Goal: Communication & Community: Share content

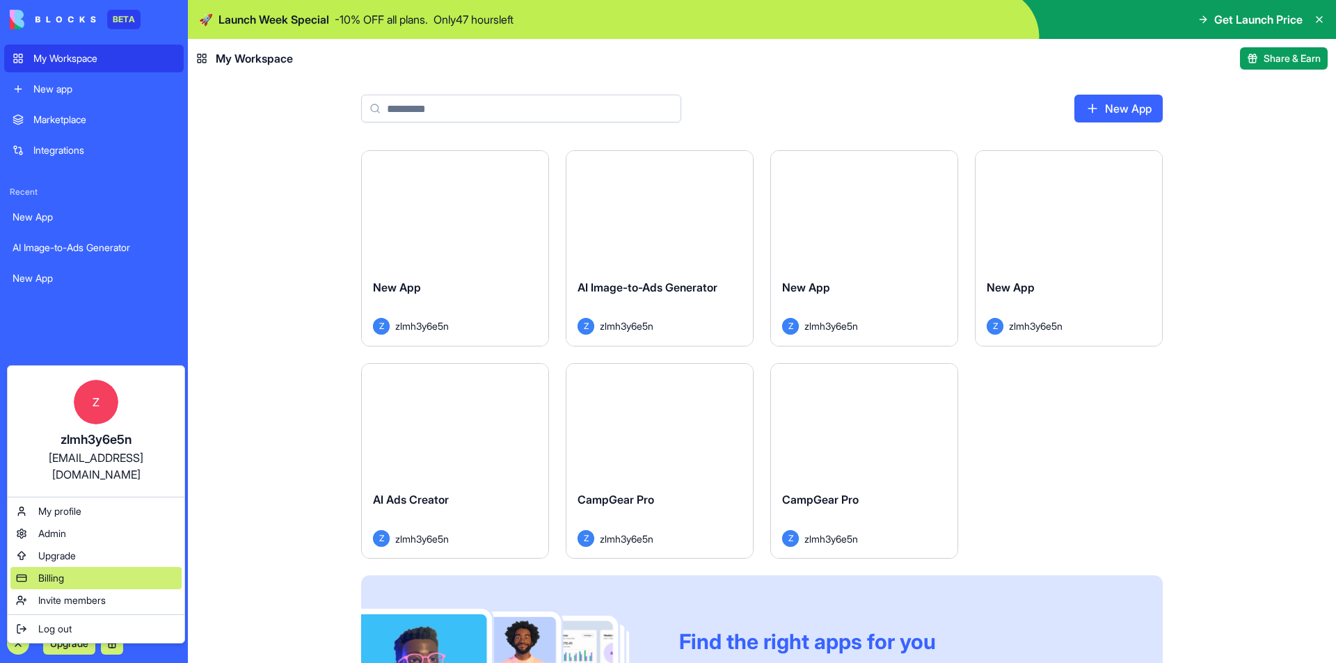
click at [47, 571] on span "Billing" at bounding box center [51, 578] width 26 height 14
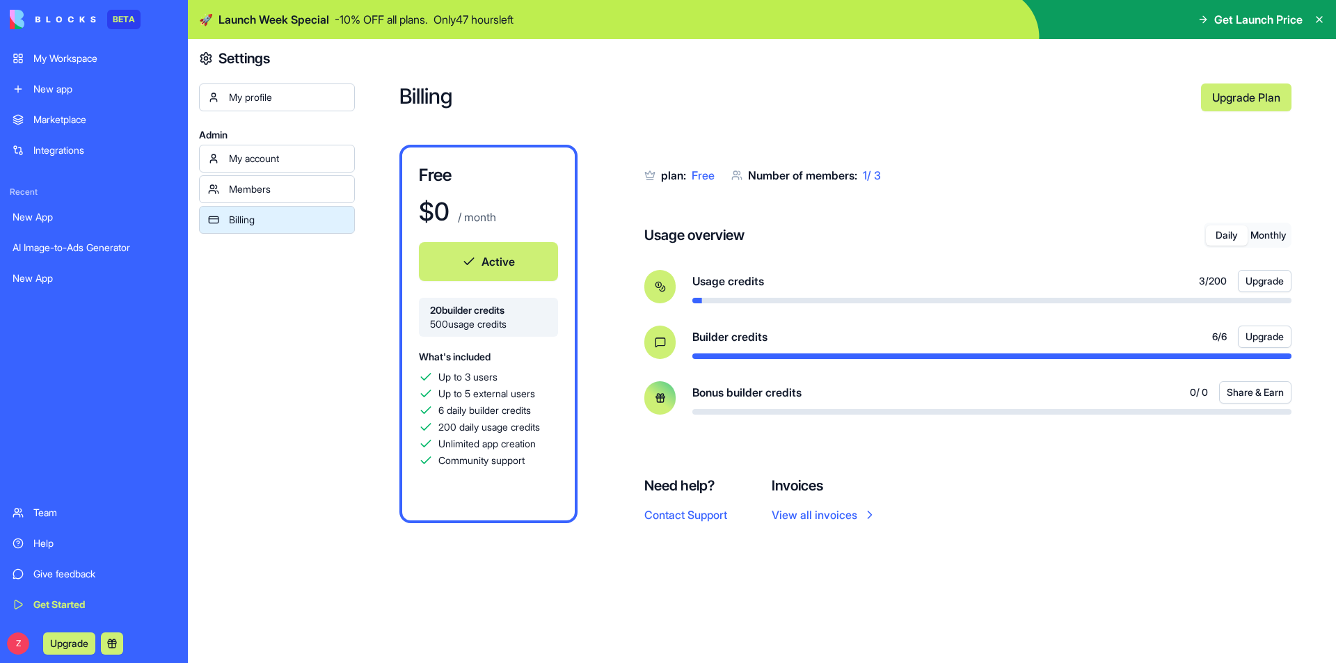
click at [990, 302] on div at bounding box center [991, 301] width 599 height 6
click at [1166, 404] on div "Bonus builder credits 0 / 0 Share & Earn" at bounding box center [991, 397] width 599 height 33
click at [106, 647] on button at bounding box center [112, 644] width 22 height 22
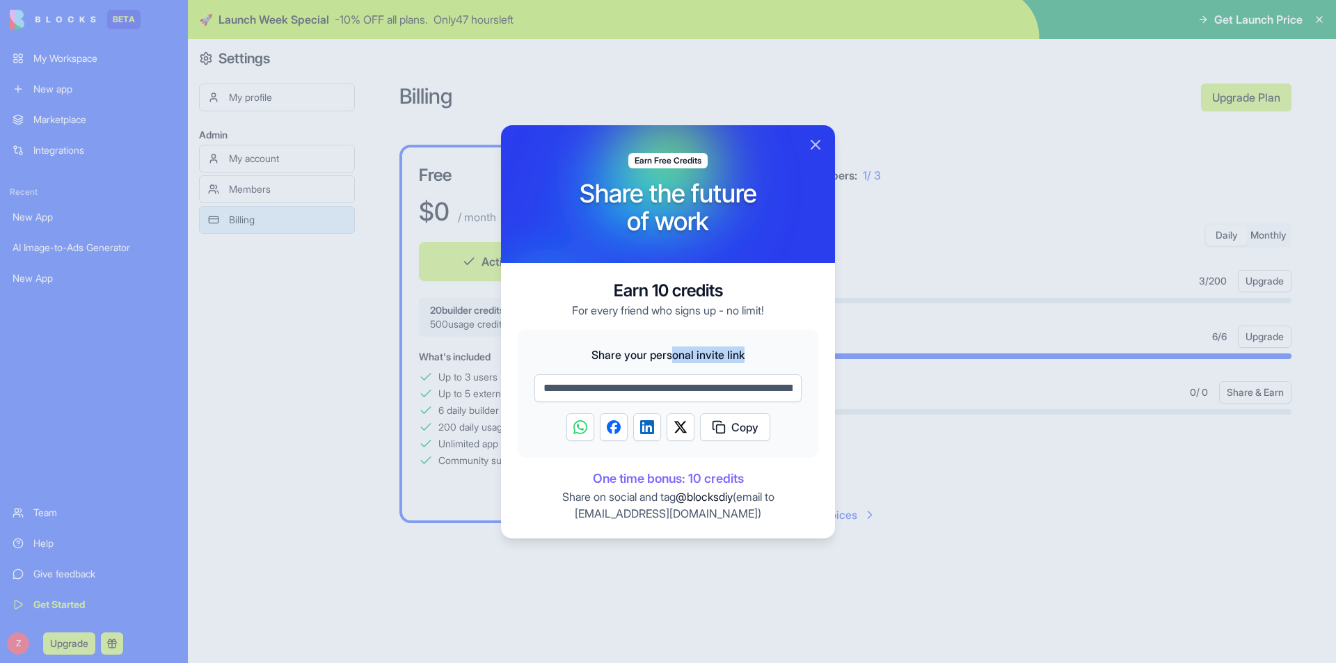
drag, startPoint x: 678, startPoint y: 351, endPoint x: 753, endPoint y: 352, distance: 74.5
click at [753, 352] on span "Share your personal invite link" at bounding box center [667, 355] width 267 height 17
click at [754, 353] on span "Share your personal invite link" at bounding box center [667, 355] width 267 height 17
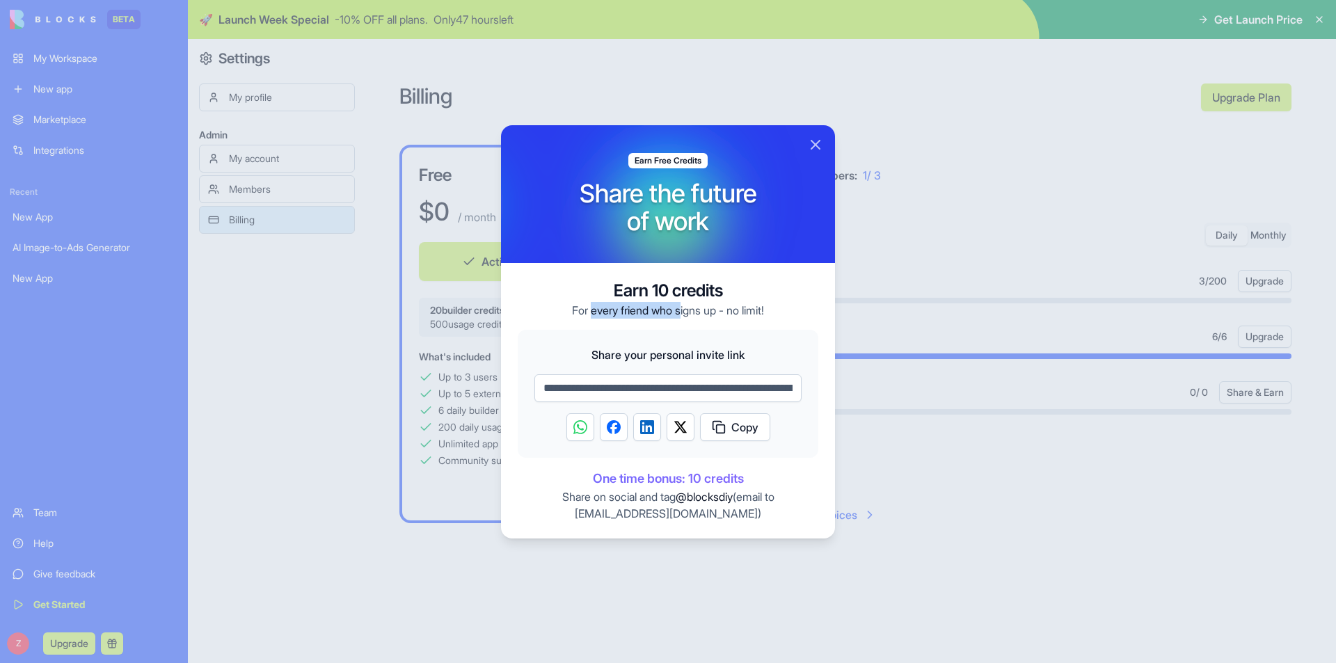
drag, startPoint x: 600, startPoint y: 312, endPoint x: 683, endPoint y: 311, distance: 82.8
click at [683, 311] on p "For every friend who signs up - no limit!" at bounding box center [668, 310] width 192 height 17
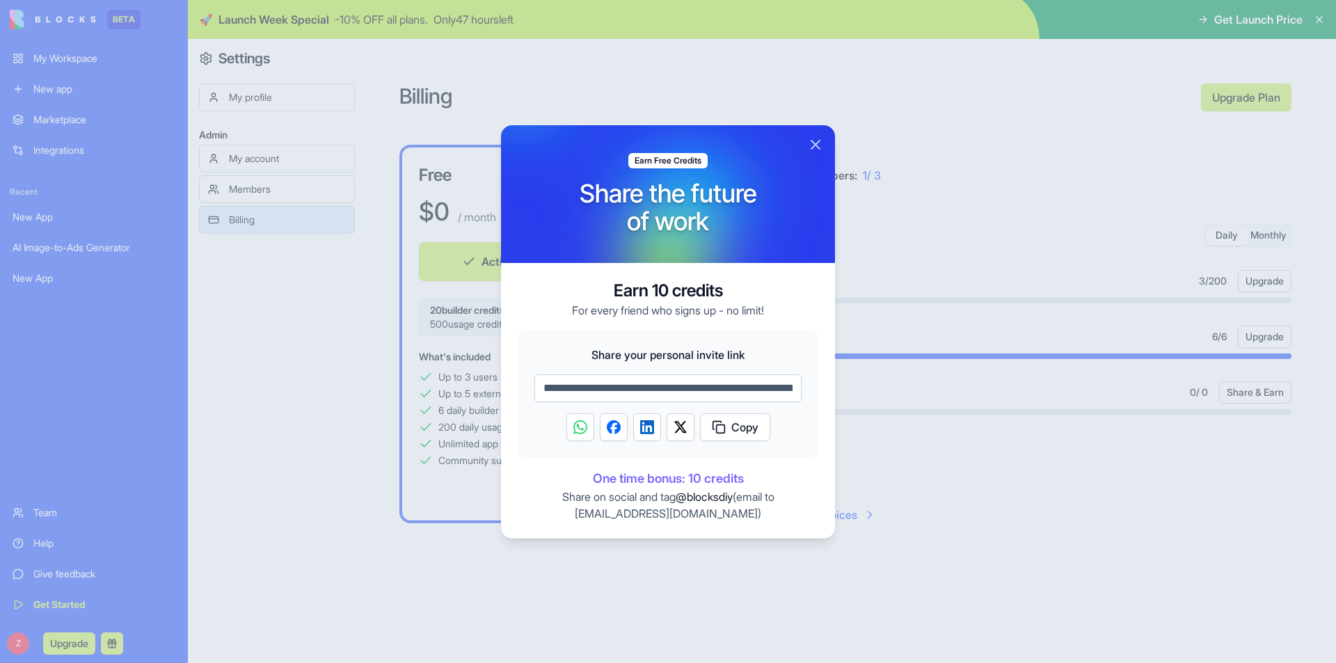
click at [587, 334] on div "**********" at bounding box center [668, 394] width 301 height 128
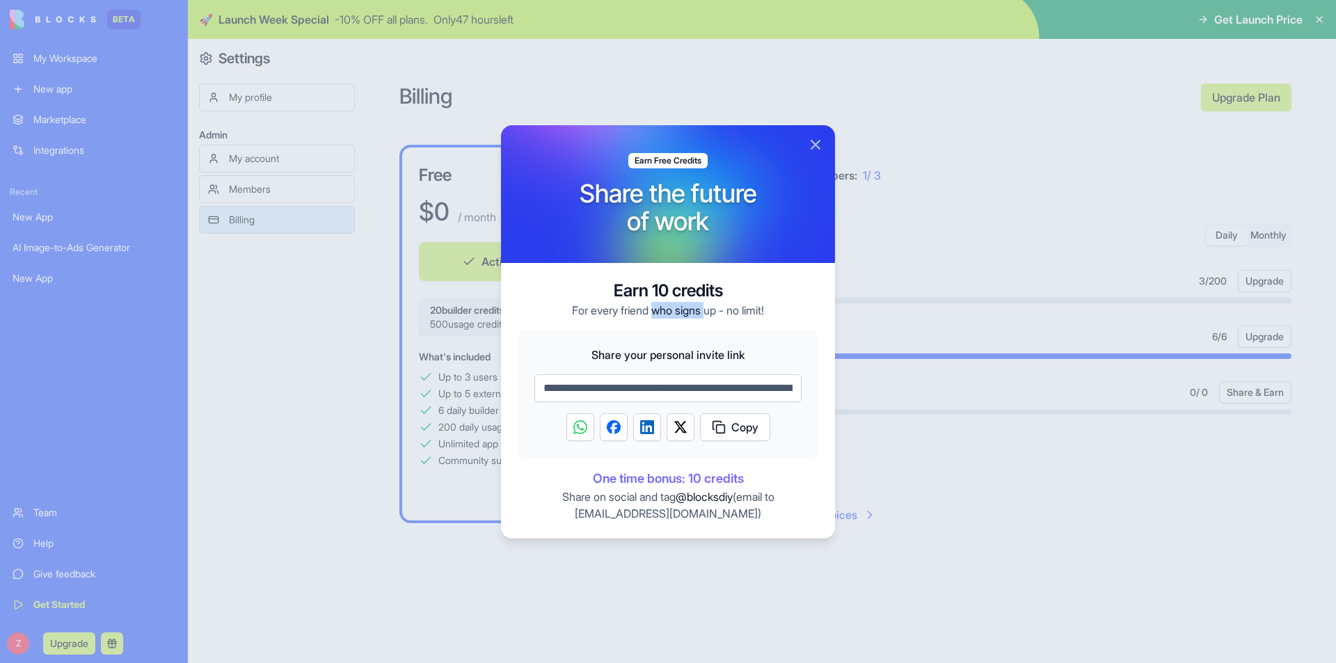
drag, startPoint x: 677, startPoint y: 304, endPoint x: 721, endPoint y: 306, distance: 43.9
click at [706, 303] on p "For every friend who signs up - no limit!" at bounding box center [668, 310] width 192 height 17
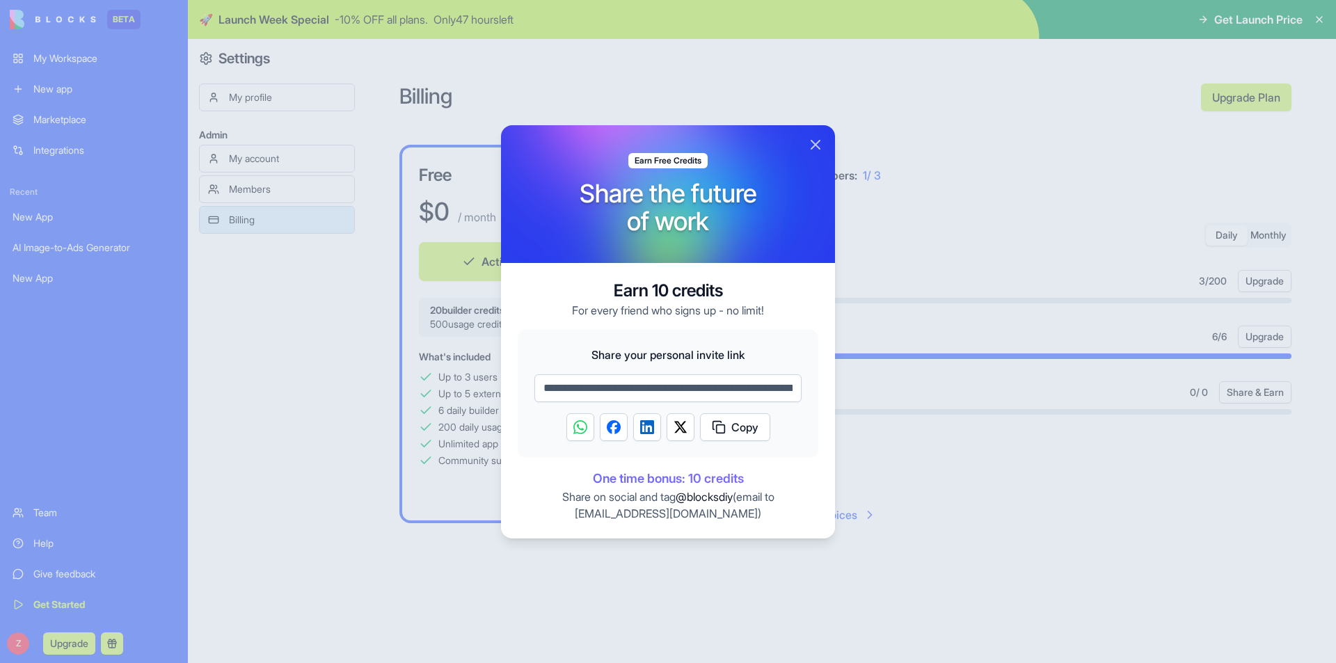
click at [721, 306] on p "For every friend who signs up - no limit!" at bounding box center [668, 310] width 192 height 17
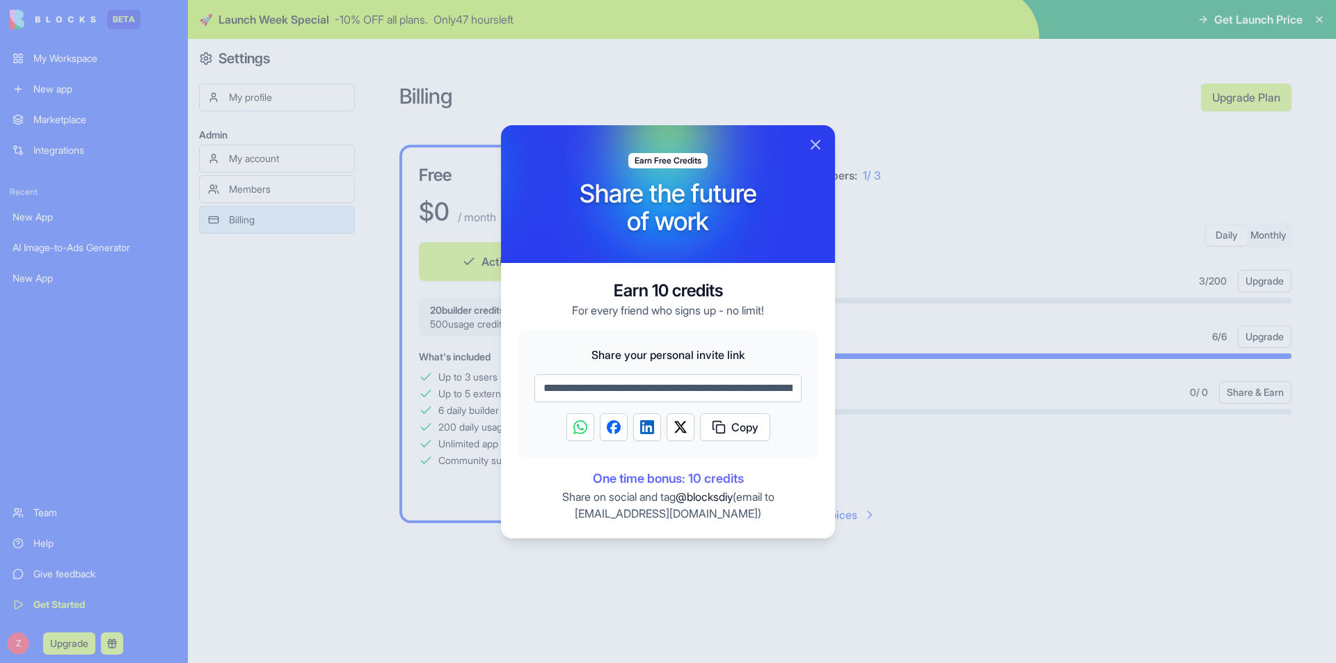
click at [566, 394] on input "**********" at bounding box center [667, 388] width 267 height 28
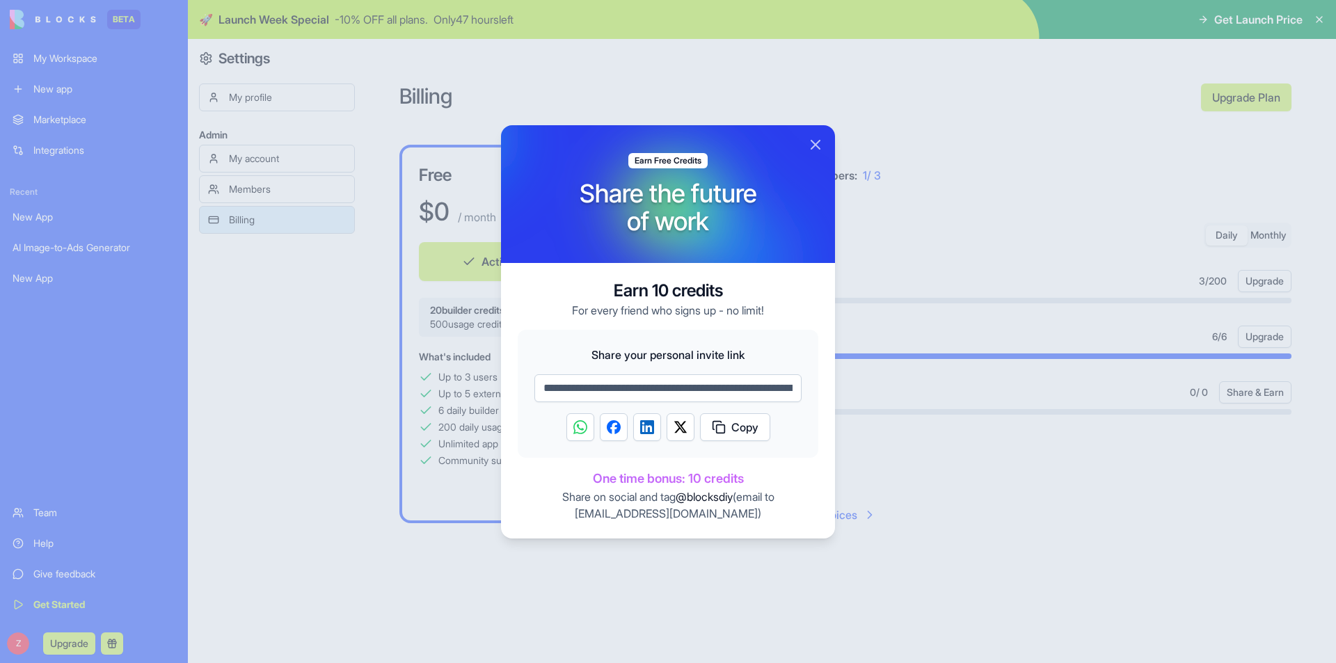
click at [764, 390] on input "**********" at bounding box center [667, 388] width 267 height 28
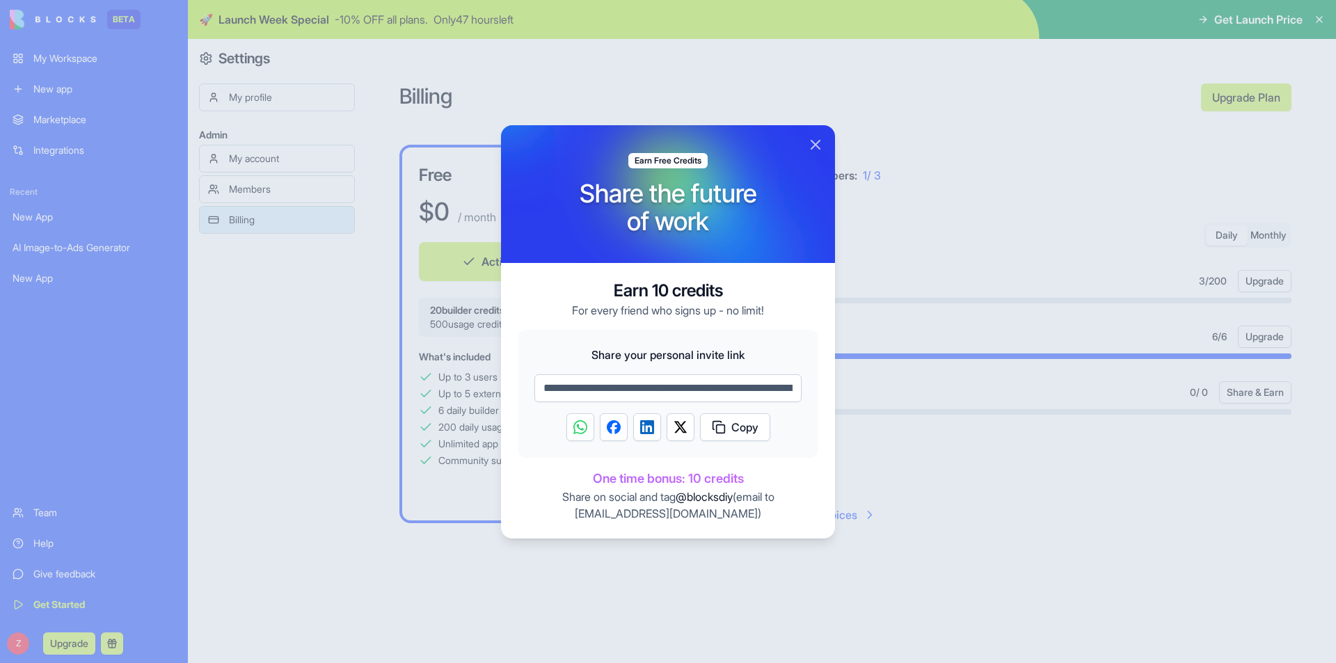
click at [745, 441] on div "**********" at bounding box center [668, 394] width 301 height 128
click at [746, 434] on span "Copy" at bounding box center [744, 427] width 27 height 17
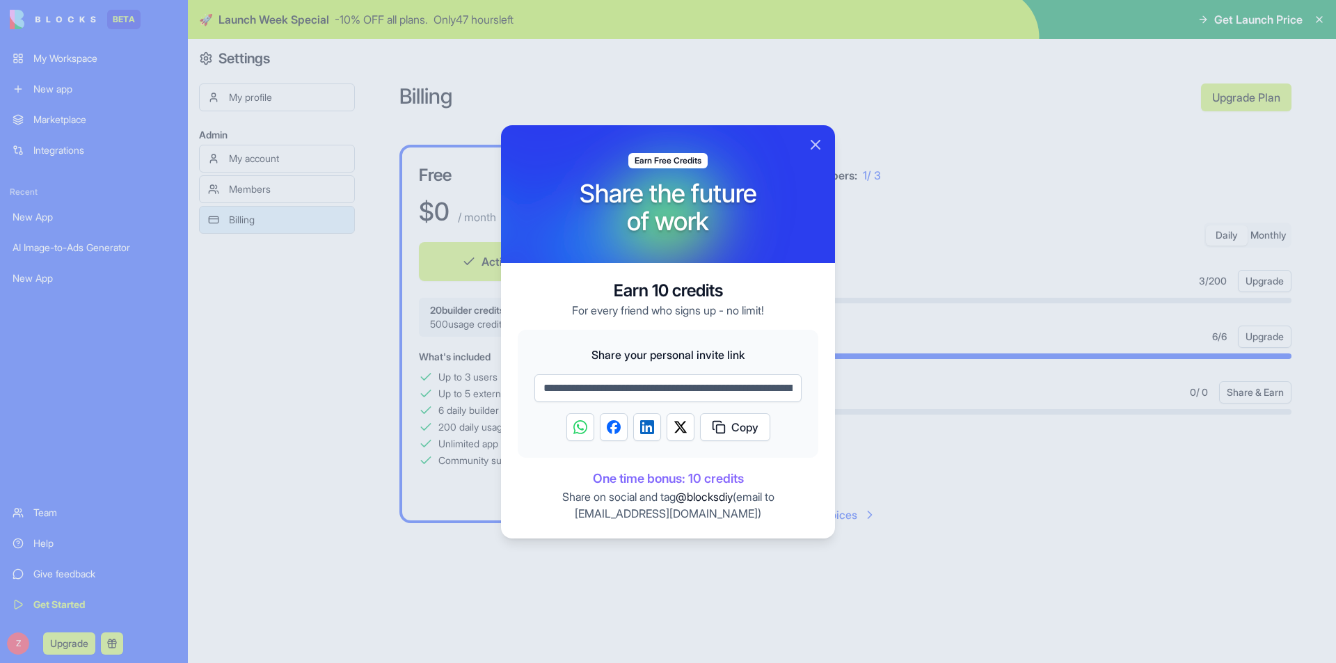
click at [694, 386] on input "**********" at bounding box center [667, 388] width 267 height 28
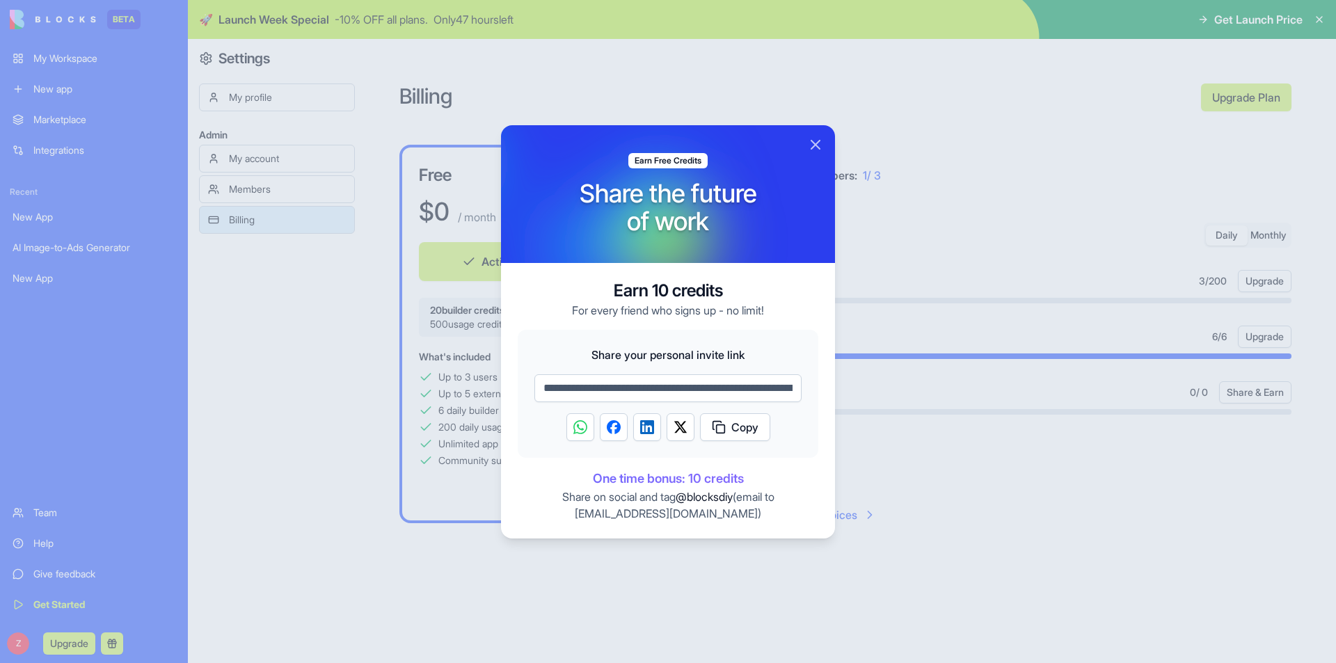
click at [694, 386] on input "**********" at bounding box center [667, 388] width 267 height 28
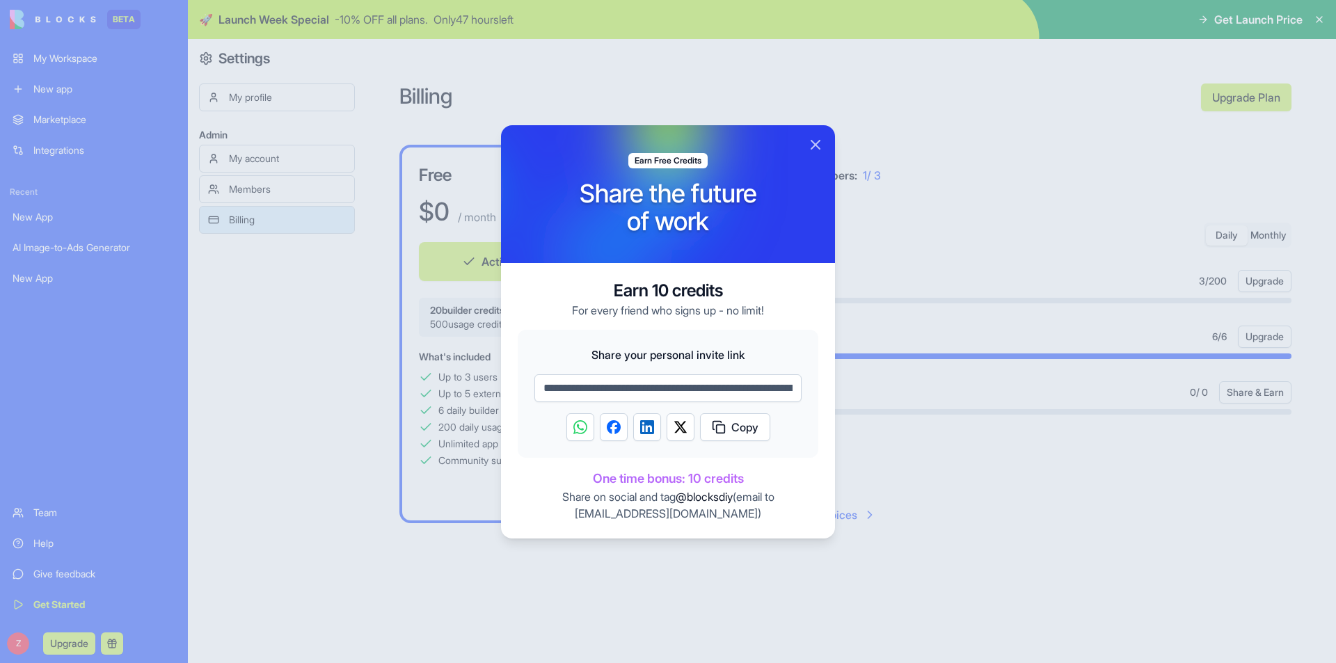
click at [738, 420] on span "Copy" at bounding box center [744, 427] width 27 height 17
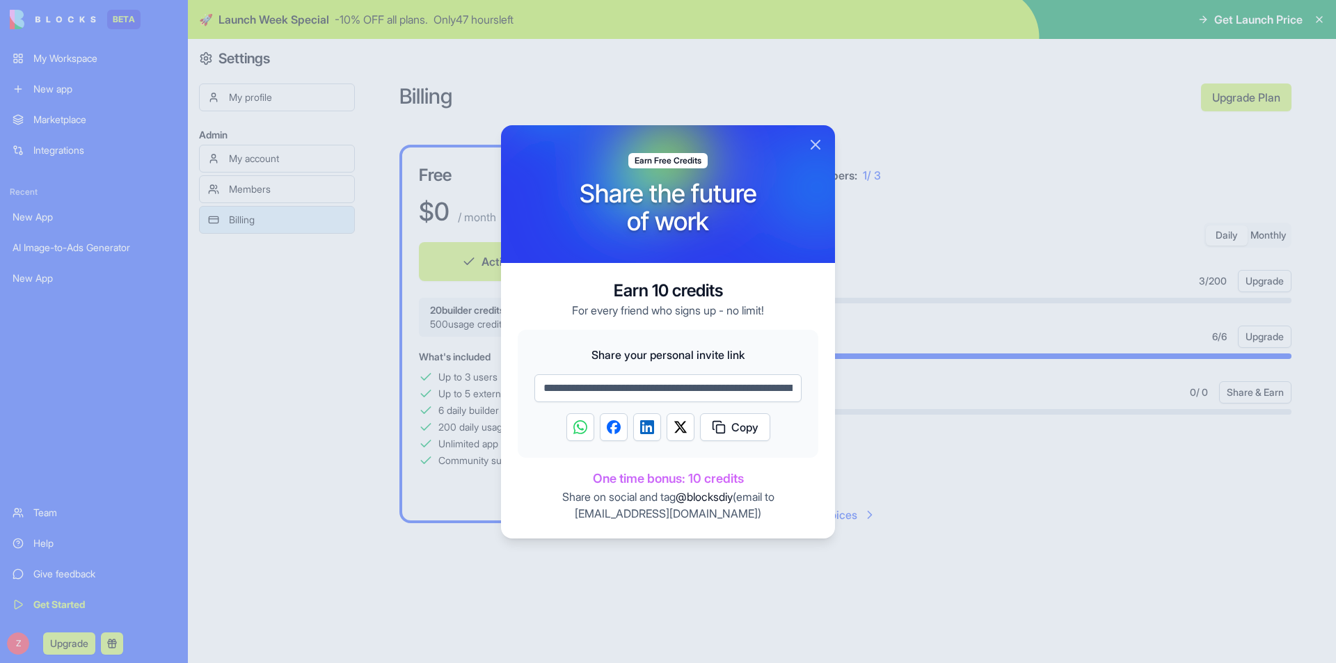
click at [1049, 443] on div at bounding box center [668, 331] width 1336 height 663
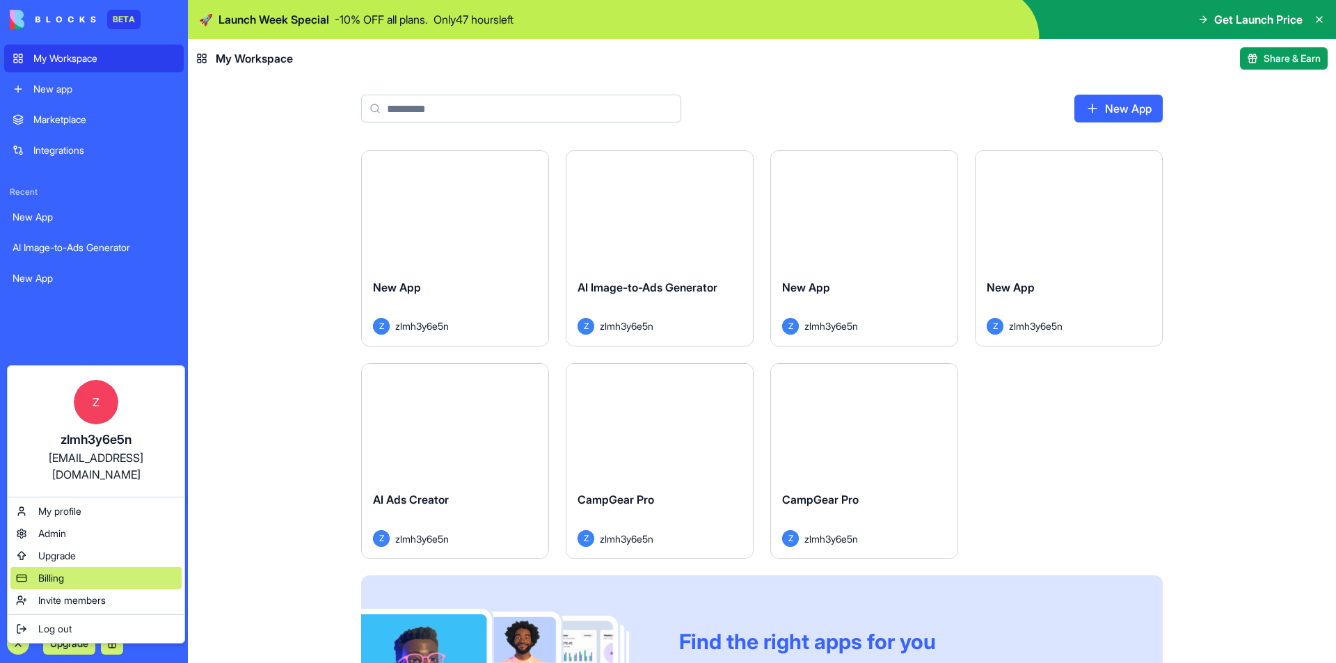
click at [111, 567] on div "Billing" at bounding box center [95, 578] width 171 height 22
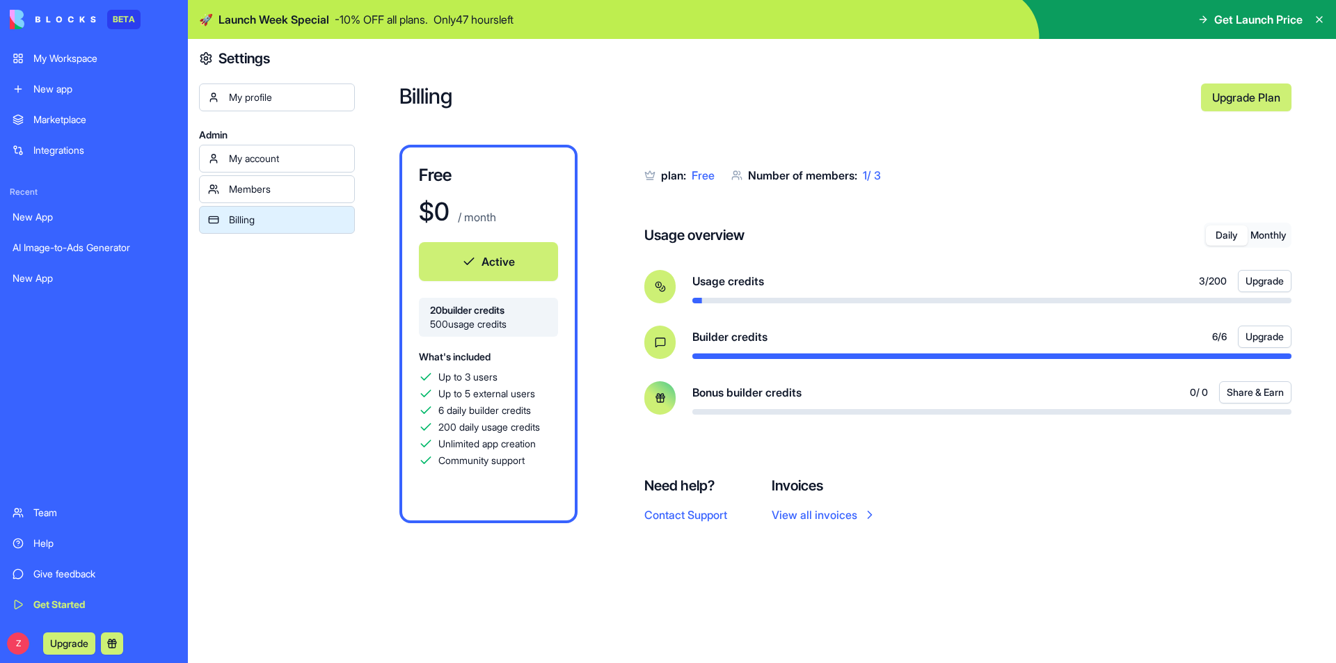
click at [714, 404] on div "Bonus builder credits 0 / 0 Share & Earn" at bounding box center [991, 397] width 599 height 33
drag, startPoint x: 802, startPoint y: 403, endPoint x: 872, endPoint y: 409, distance: 70.6
click at [832, 406] on div "Bonus builder credits 0 / 0 Share & Earn" at bounding box center [991, 397] width 599 height 33
click at [1063, 399] on div "Bonus builder credits 0 / 0 Share & Earn" at bounding box center [991, 392] width 599 height 22
click at [1121, 399] on div "Bonus builder credits 0 / 0 Share & Earn" at bounding box center [991, 392] width 599 height 22
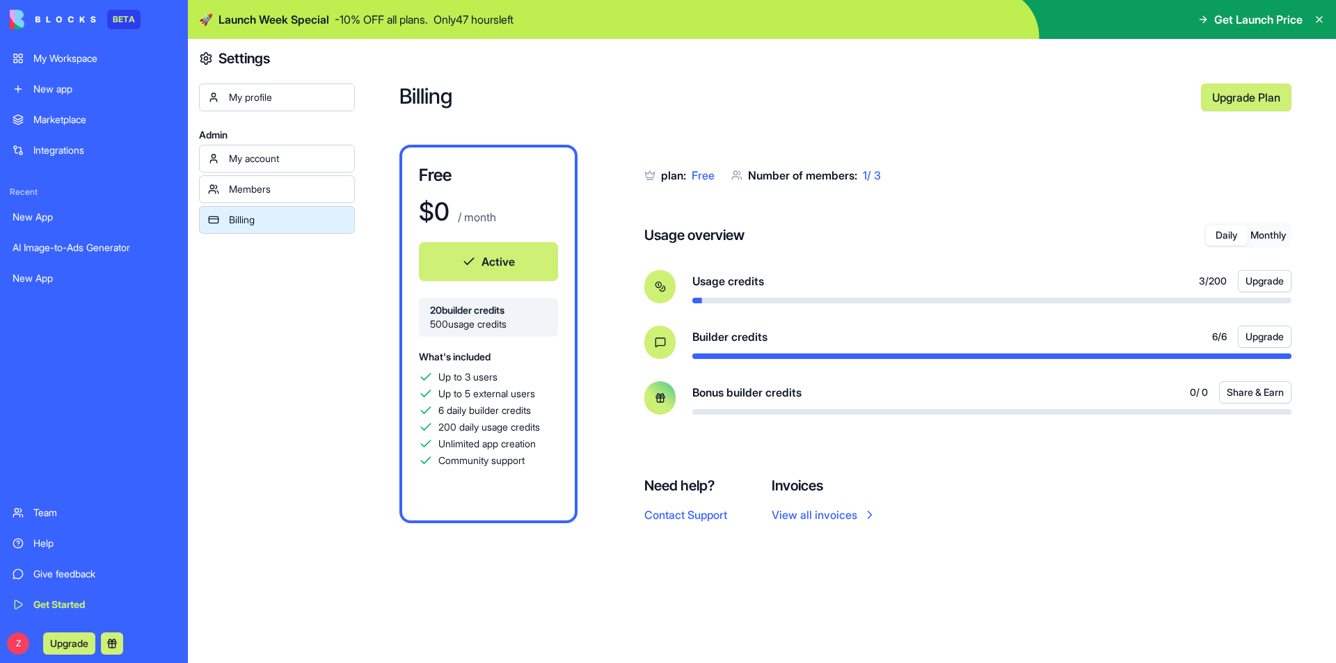
click at [1236, 390] on button "Share & Earn" at bounding box center [1255, 392] width 72 height 22
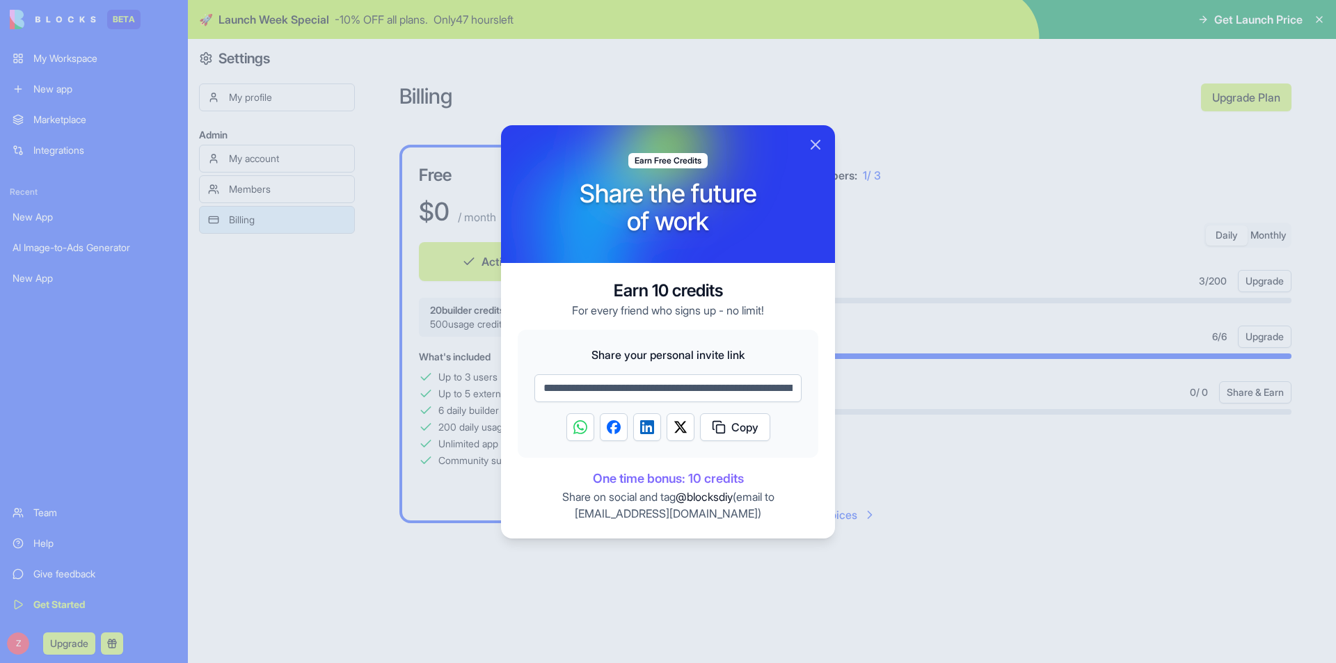
click at [378, 171] on div at bounding box center [668, 331] width 1336 height 663
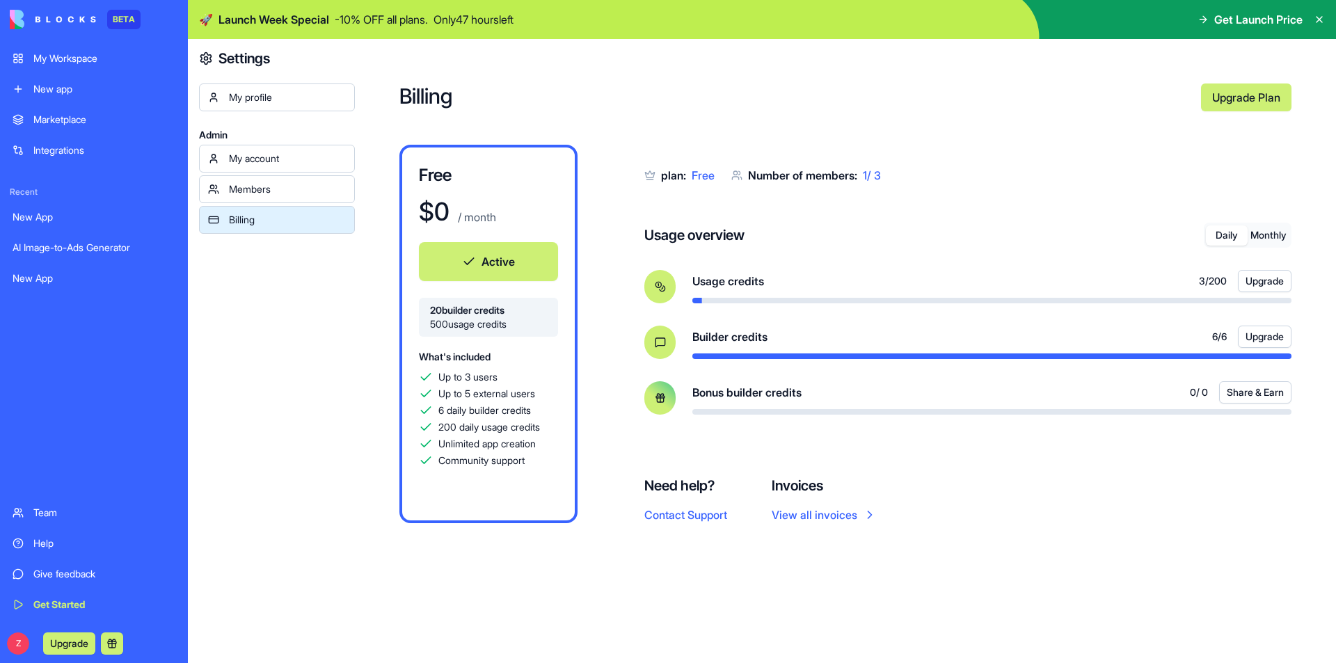
click at [1269, 396] on button "Share & Earn" at bounding box center [1255, 392] width 72 height 22
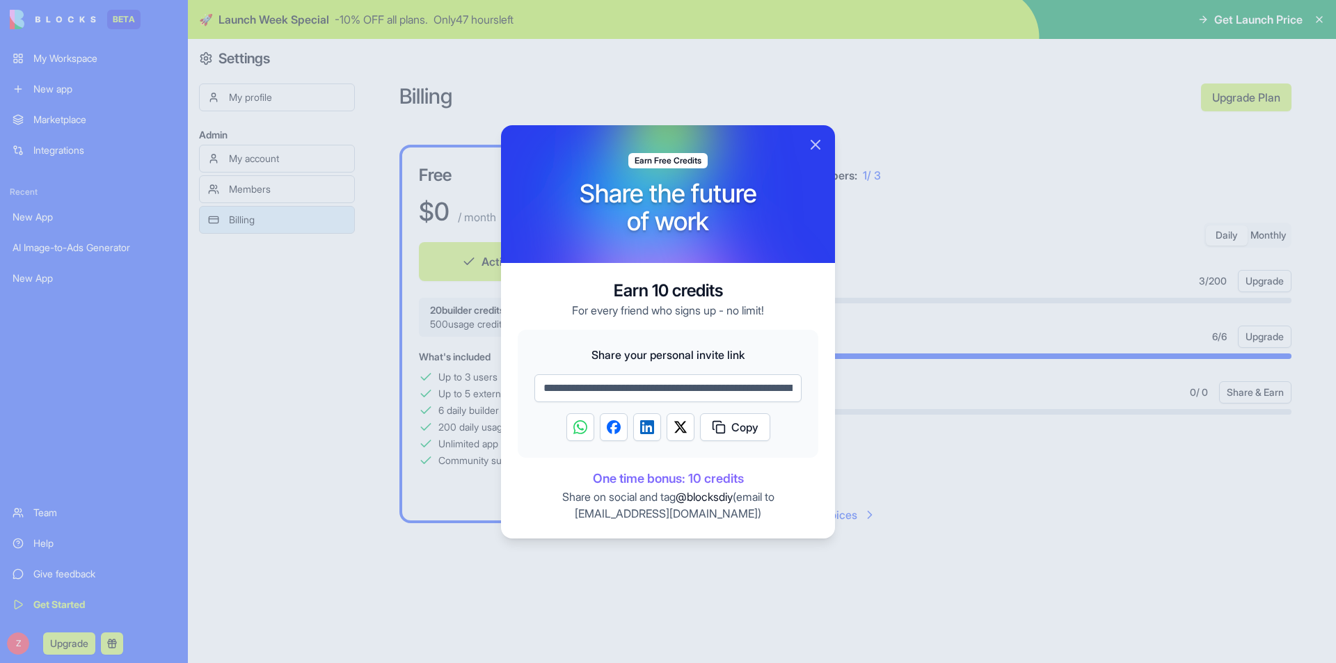
click at [1040, 245] on div at bounding box center [668, 331] width 1336 height 663
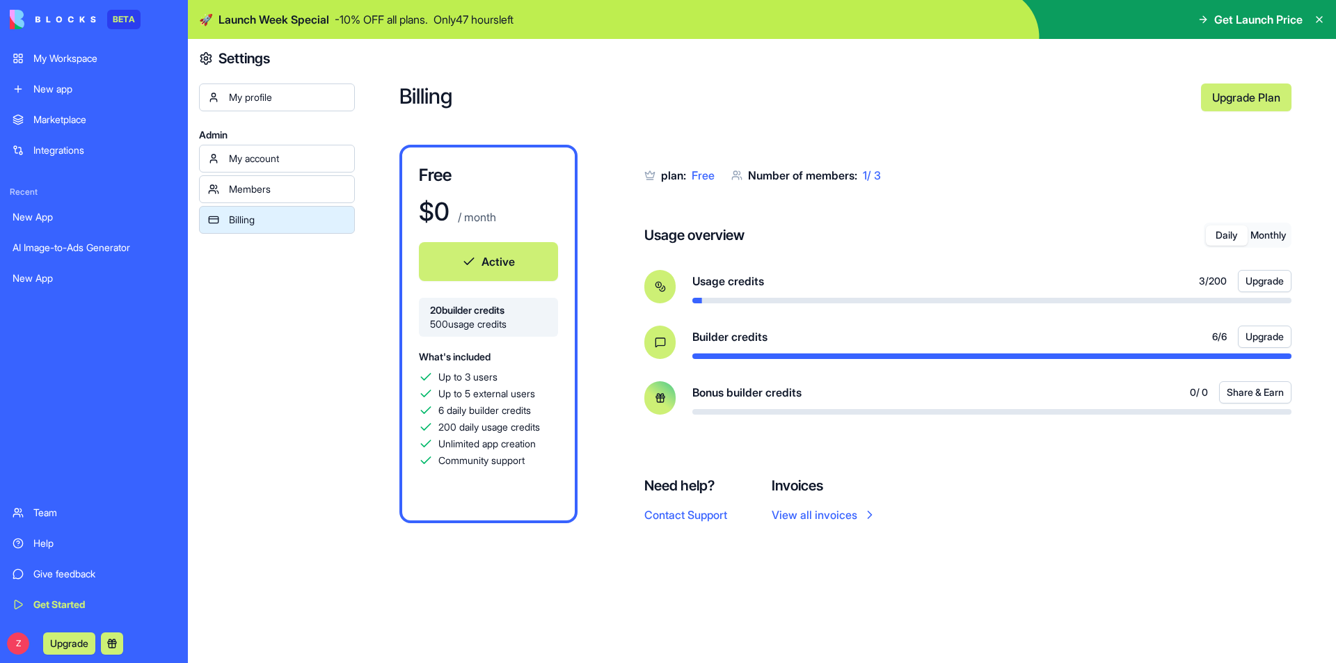
click at [10, 633] on div "Z Upgrade" at bounding box center [69, 644] width 119 height 22
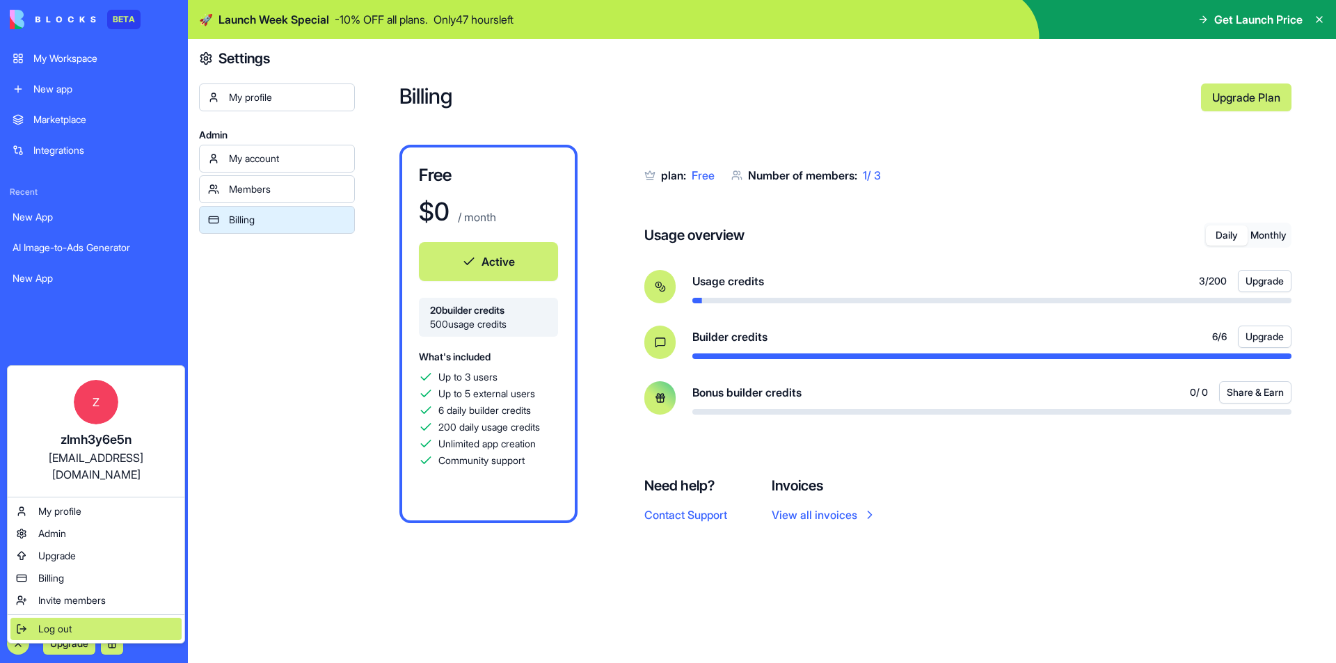
click at [63, 622] on span "Log out" at bounding box center [54, 629] width 33 height 14
